Goal: Find specific page/section: Find specific page/section

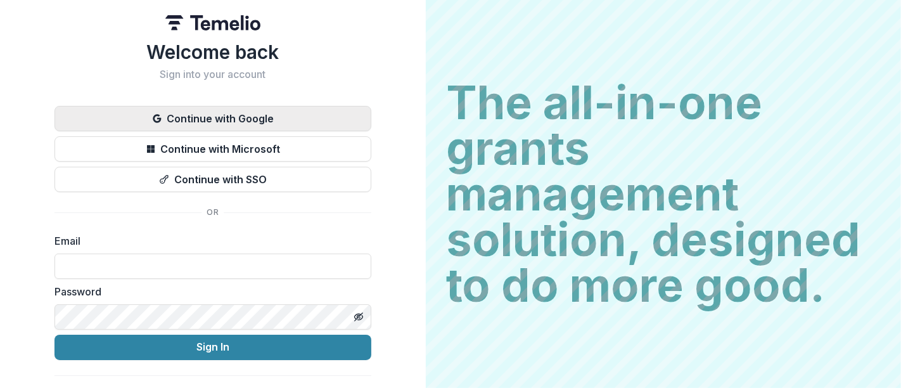
click at [255, 120] on button "Continue with Google" at bounding box center [212, 118] width 317 height 25
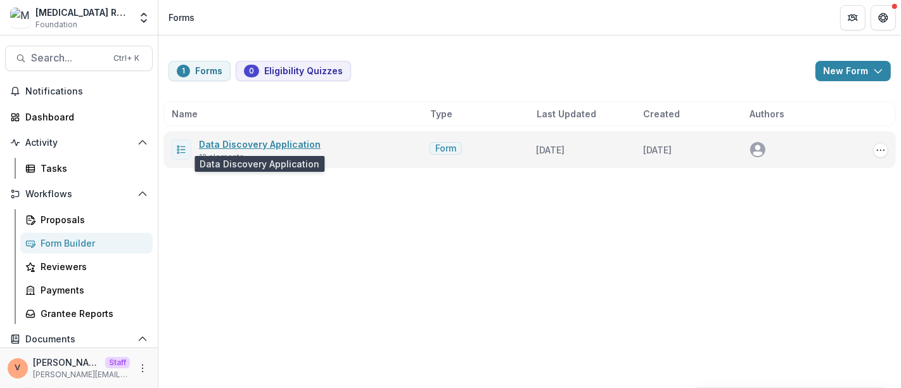
click at [275, 142] on link "Data Discovery Application" at bounding box center [260, 144] width 122 height 11
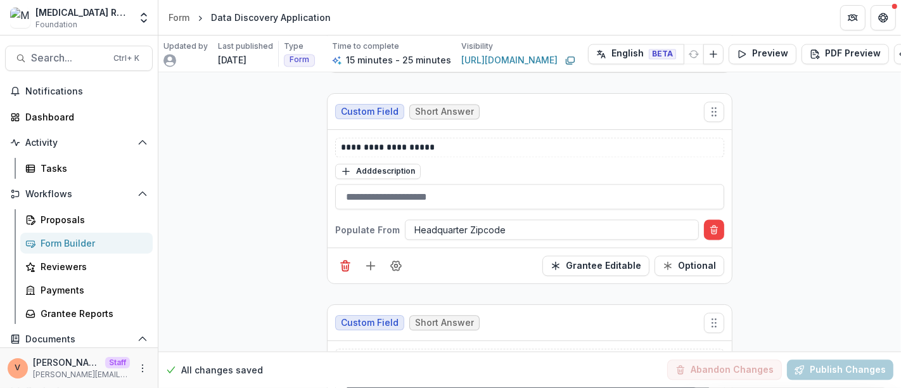
scroll to position [2462, 0]
